Goal: Information Seeking & Learning: Learn about a topic

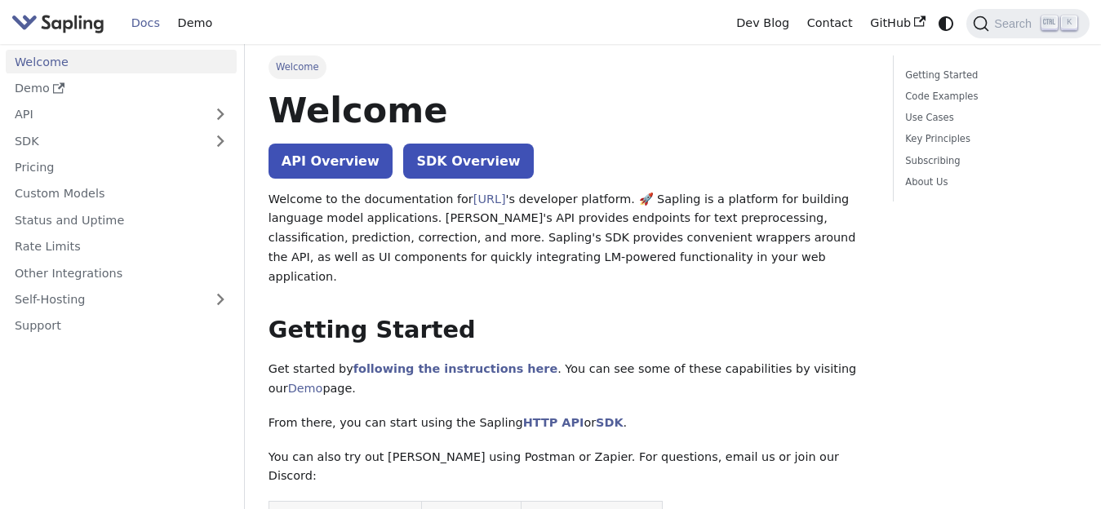
click at [296, 63] on span "Welcome" at bounding box center [297, 66] width 58 height 23
click at [391, 67] on ul "Welcome" at bounding box center [568, 66] width 600 height 23
click at [933, 74] on link "Getting Started" at bounding box center [988, 76] width 166 height 16
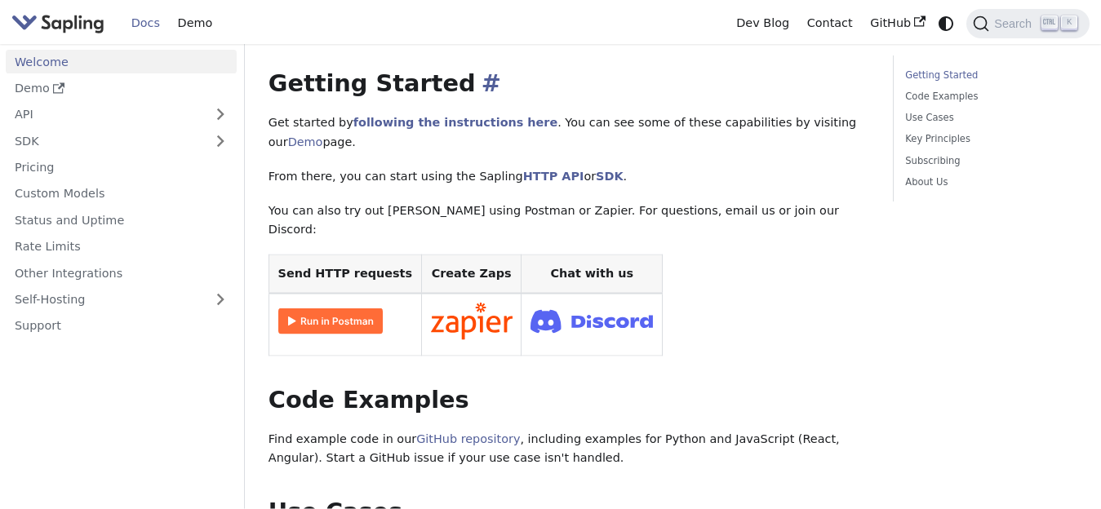
click at [281, 69] on h2 "Getting Started ​" at bounding box center [568, 83] width 600 height 29
click at [473, 69] on h2 "Getting Started ​" at bounding box center [568, 83] width 600 height 29
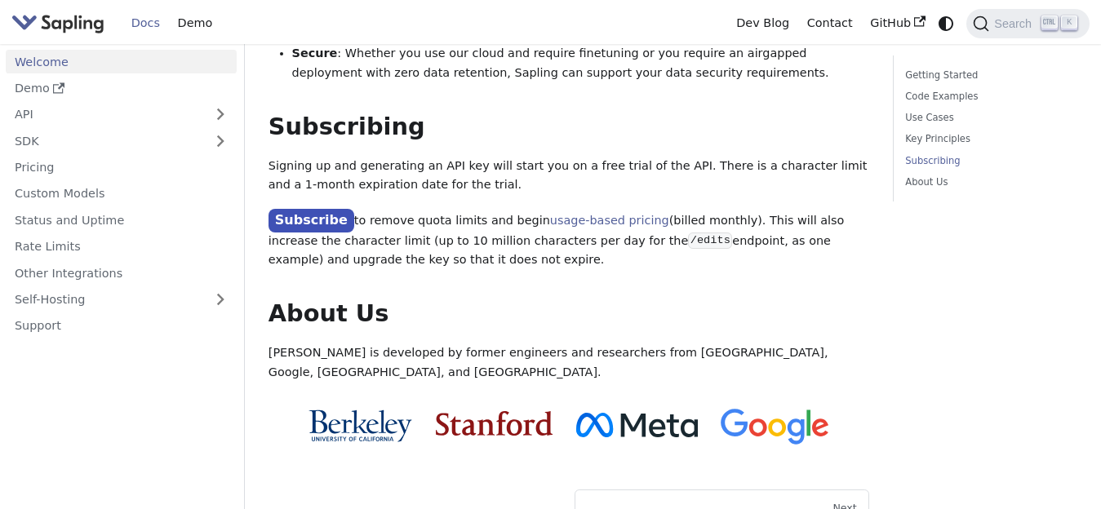
scroll to position [1377, 0]
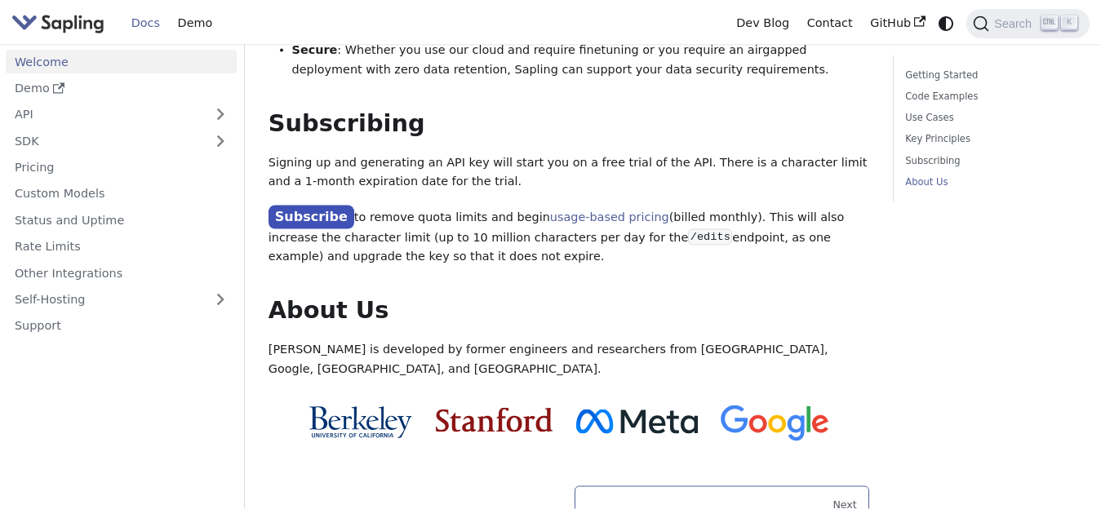
click at [737, 498] on div "Next" at bounding box center [721, 504] width 269 height 13
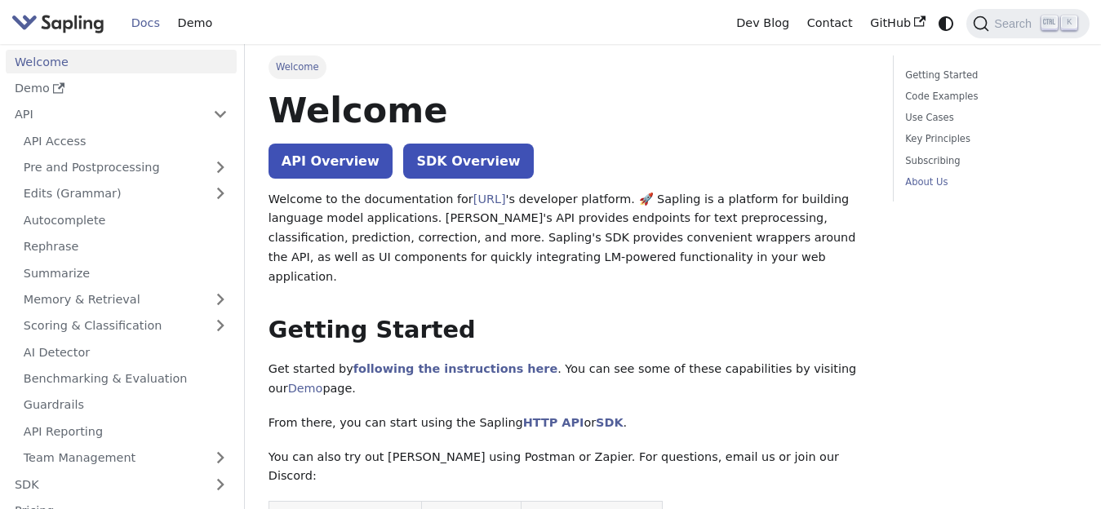
scroll to position [1377, 0]
